Goal: Information Seeking & Learning: Learn about a topic

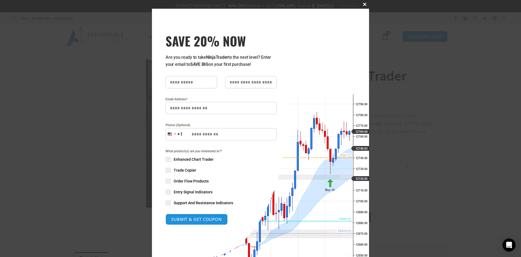
click at [361, 5] on span at bounding box center [365, 4] width 9 height 3
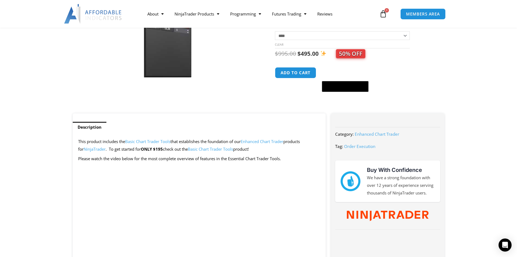
scroll to position [109, 0]
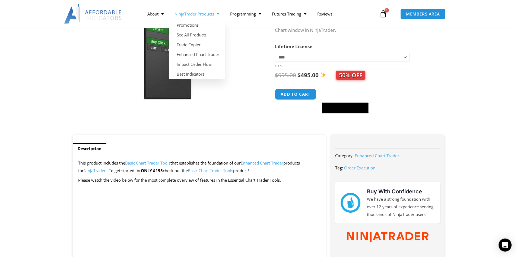
click at [208, 14] on link "NinjaTrader Products" at bounding box center [197, 14] width 56 height 12
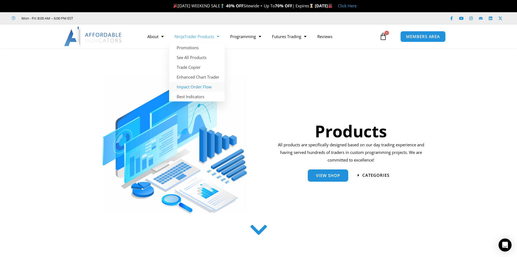
click at [198, 85] on link "Impact Order Flow" at bounding box center [197, 87] width 56 height 10
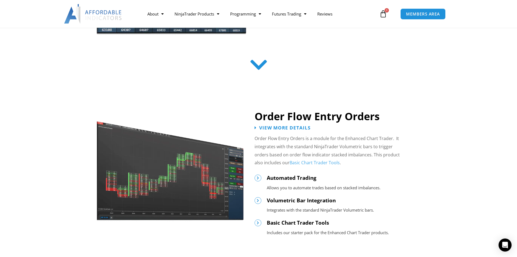
scroll to position [244, 0]
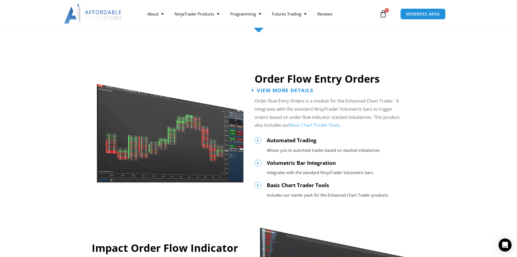
click at [254, 89] on icon at bounding box center [253, 89] width 2 height 5
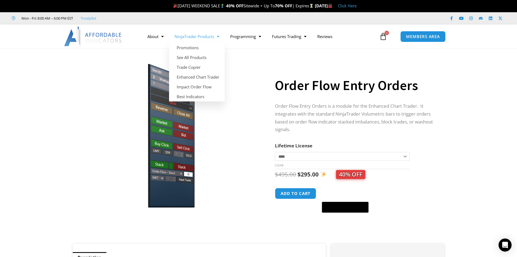
click at [212, 39] on link "NinjaTrader Products" at bounding box center [197, 36] width 56 height 12
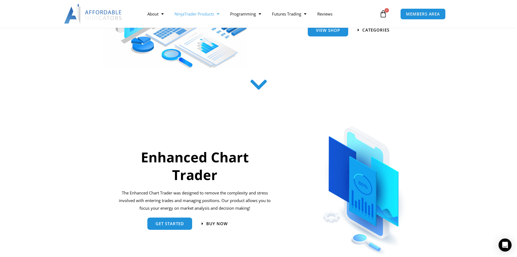
scroll to position [136, 0]
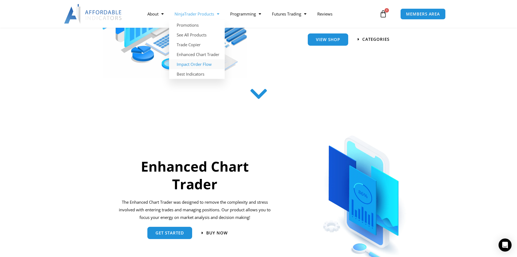
click at [204, 63] on link "Impact Order Flow" at bounding box center [197, 64] width 56 height 10
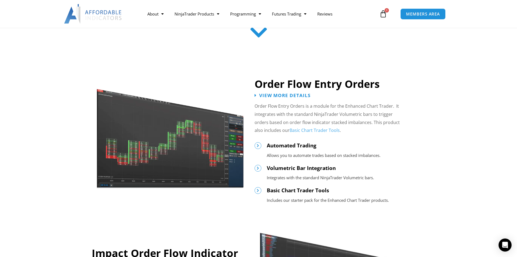
scroll to position [244, 0]
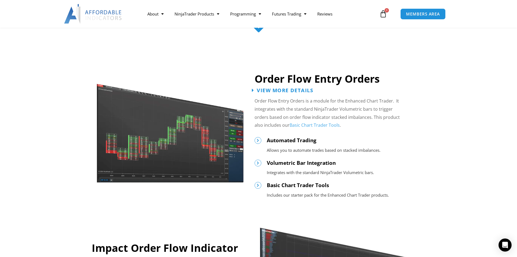
click at [259, 90] on span "View More Details" at bounding box center [285, 89] width 56 height 5
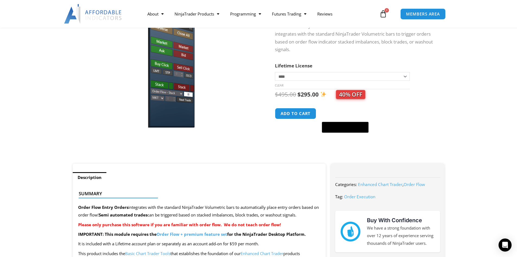
scroll to position [81, 0]
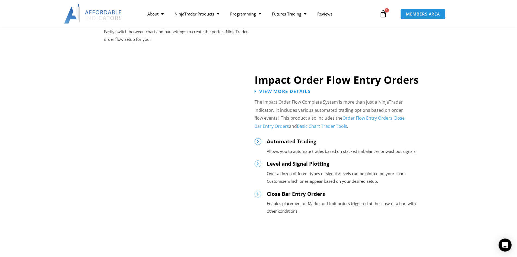
scroll to position [597, 0]
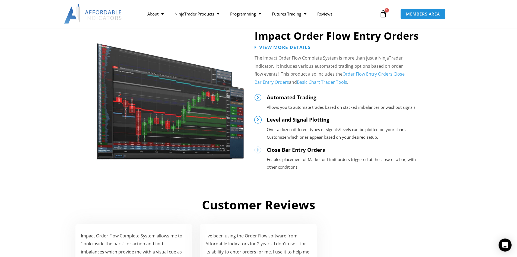
click at [259, 119] on icon at bounding box center [258, 120] width 4 height 4
click at [258, 120] on icon at bounding box center [258, 120] width 4 height 4
click at [257, 148] on icon at bounding box center [258, 150] width 4 height 4
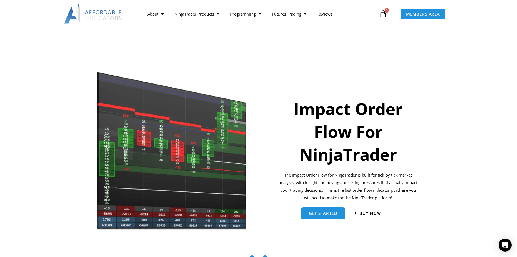
scroll to position [0, 0]
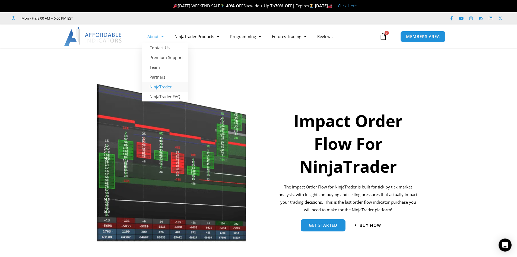
click at [166, 87] on link "NinjaTrader" at bounding box center [165, 87] width 46 height 10
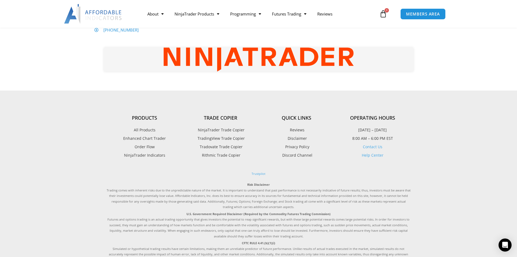
scroll to position [353, 0]
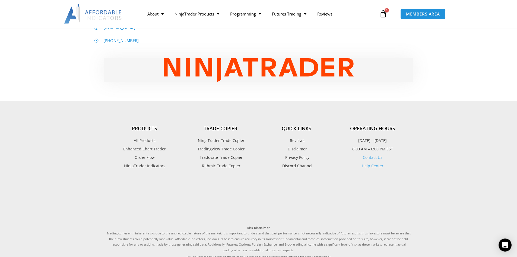
click at [217, 144] on span "NinjaTrader Trade Copier" at bounding box center [221, 140] width 48 height 7
